Goal: Information Seeking & Learning: Learn about a topic

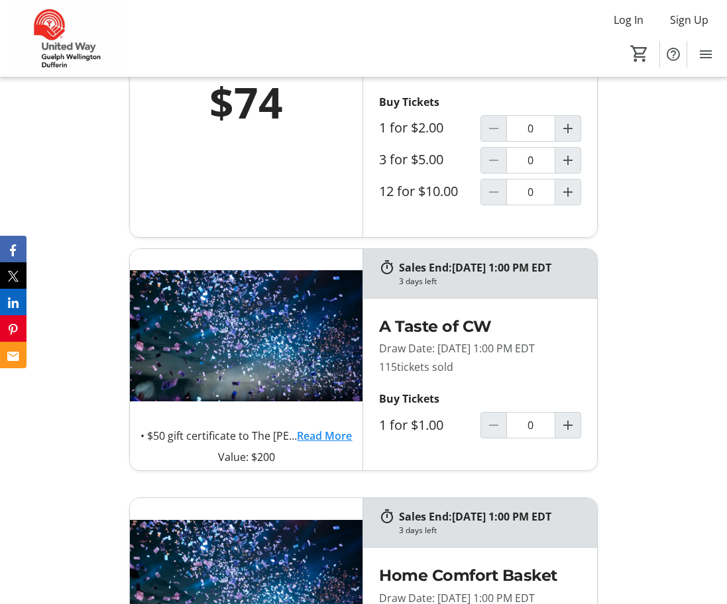
scroll to position [795, 0]
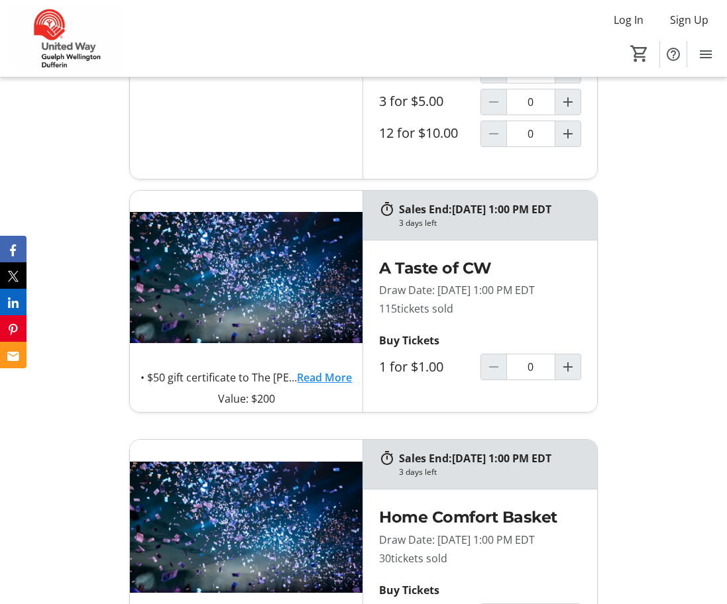
click at [345, 386] on link "Read More" at bounding box center [324, 378] width 55 height 16
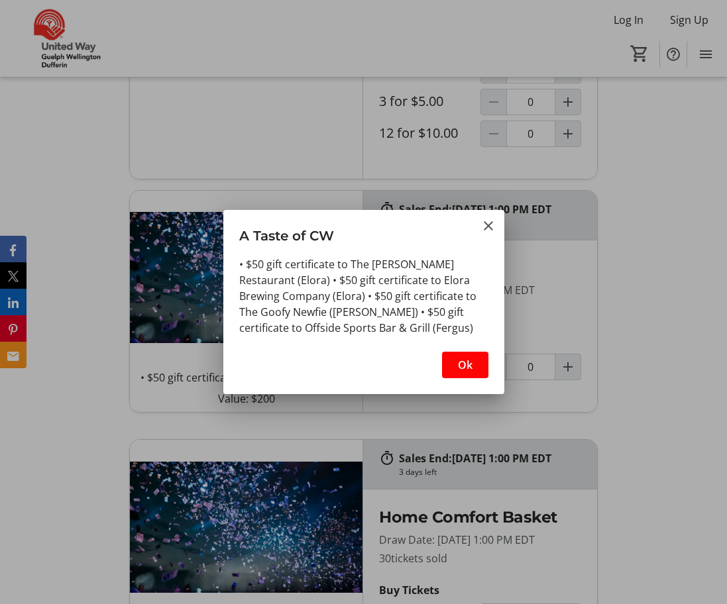
scroll to position [0, 0]
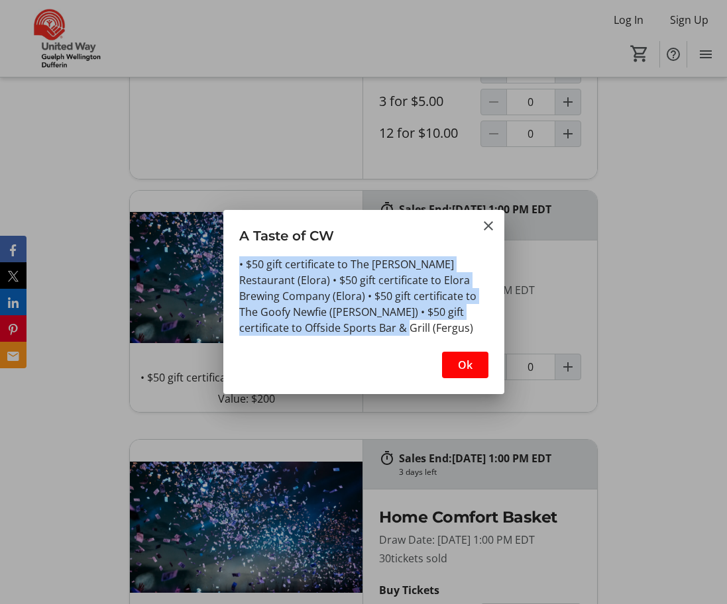
drag, startPoint x: 447, startPoint y: 245, endPoint x: 426, endPoint y: 341, distance: 98.9
click at [426, 341] on tr-shared-ui-information-dialog-ui "A Taste of CW • $50 gift certificate to The [PERSON_NAME] Restaurant (Elora) • …" at bounding box center [363, 302] width 281 height 184
drag, startPoint x: 426, startPoint y: 341, endPoint x: 417, endPoint y: 337, distance: 10.1
click at [417, 337] on div "• $50 gift certificate to The [PERSON_NAME] Restaurant (Elora) • $50 gift certi…" at bounding box center [363, 299] width 281 height 87
click at [463, 366] on span "Ok" at bounding box center [465, 365] width 15 height 16
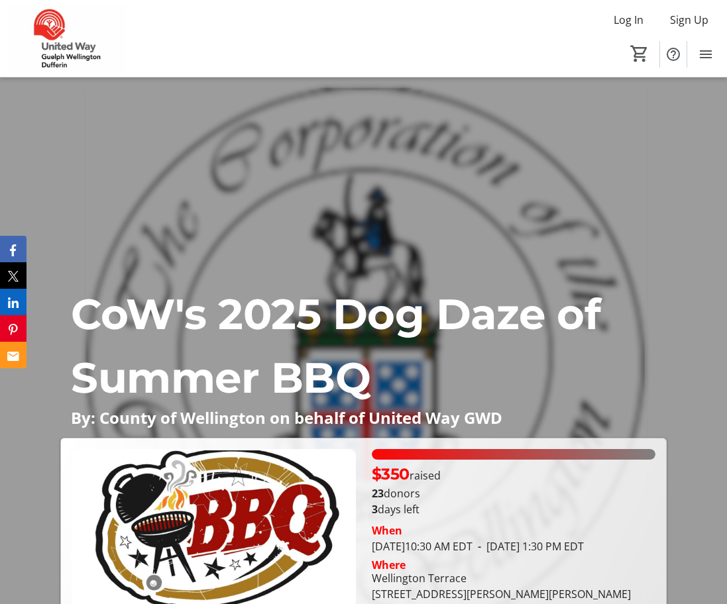
scroll to position [795, 0]
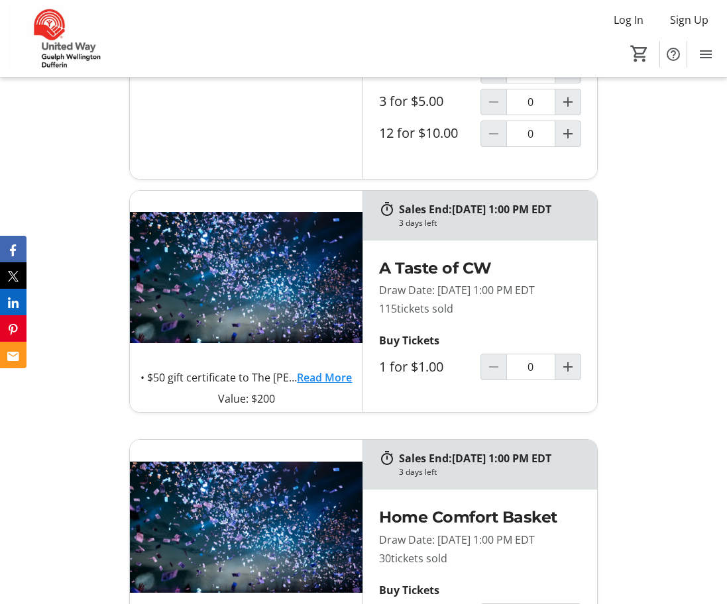
click at [327, 386] on link "Read More" at bounding box center [324, 378] width 55 height 16
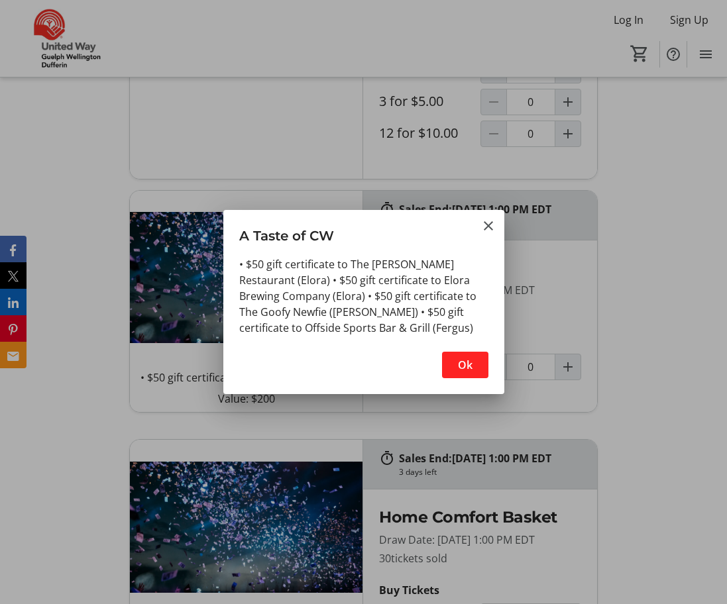
click at [464, 358] on span "Ok" at bounding box center [465, 365] width 15 height 16
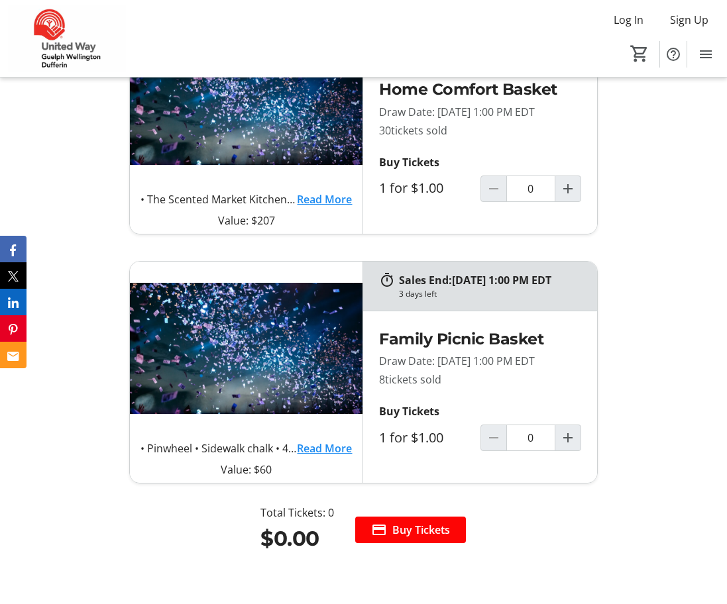
scroll to position [1193, 0]
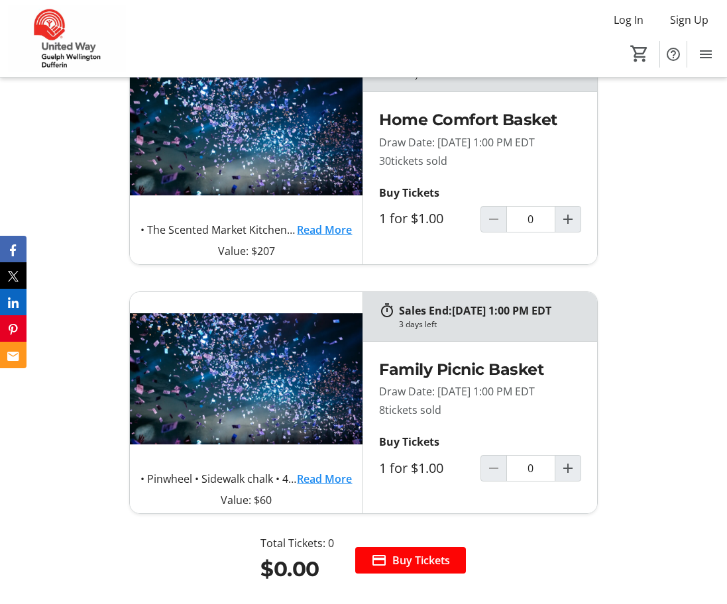
click at [329, 238] on link "Read More" at bounding box center [324, 230] width 55 height 16
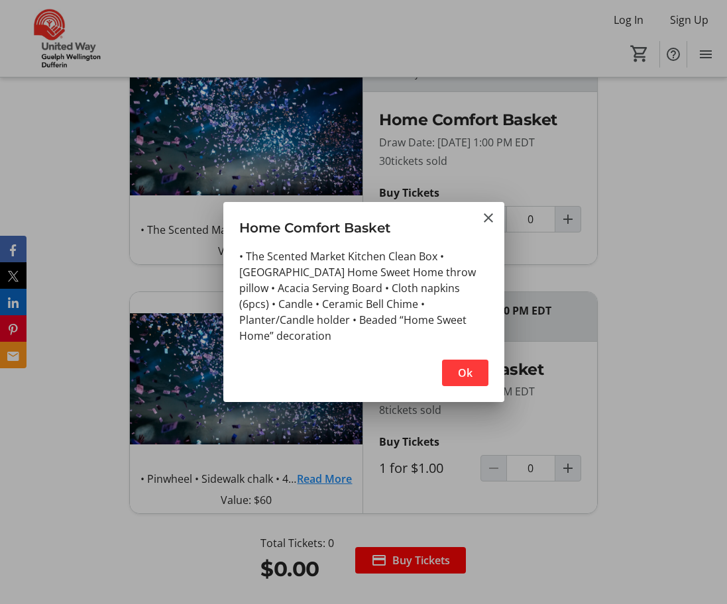
click at [473, 367] on span "button" at bounding box center [465, 373] width 46 height 32
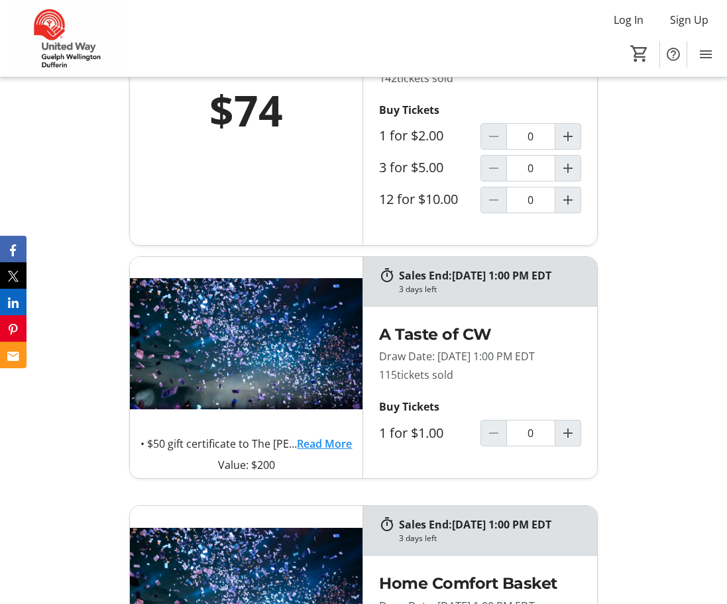
scroll to position [199, 0]
